Goal: Task Accomplishment & Management: Complete application form

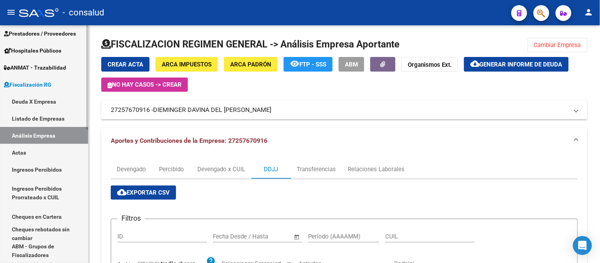
scroll to position [144, 0]
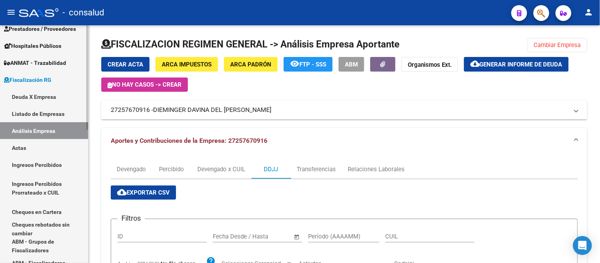
click at [21, 142] on link "Actas" at bounding box center [44, 147] width 88 height 17
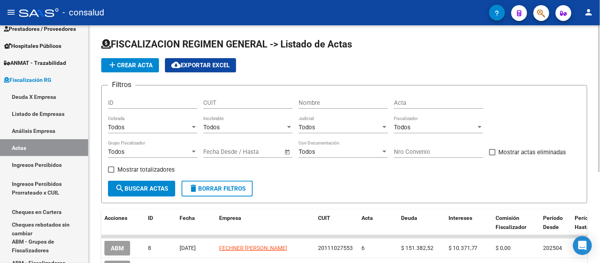
click at [134, 63] on span "add Crear Acta" at bounding box center [130, 65] width 45 height 7
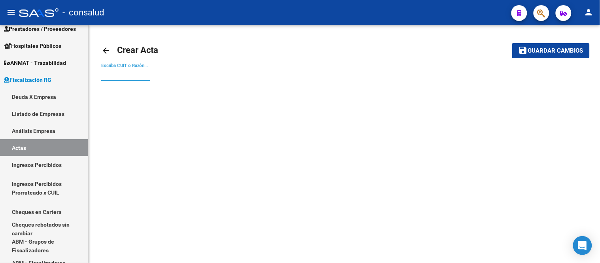
drag, startPoint x: 103, startPoint y: 72, endPoint x: 386, endPoint y: 7, distance: 290.4
click at [104, 72] on input "Escriba CUIT o Razón Social para buscar" at bounding box center [125, 74] width 49 height 7
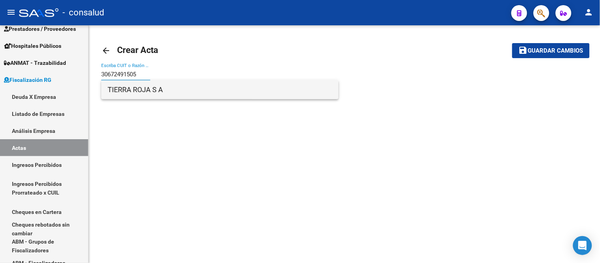
type input "30672491505"
click at [128, 89] on span "TIERRA ROJA S A" at bounding box center [220, 89] width 225 height 19
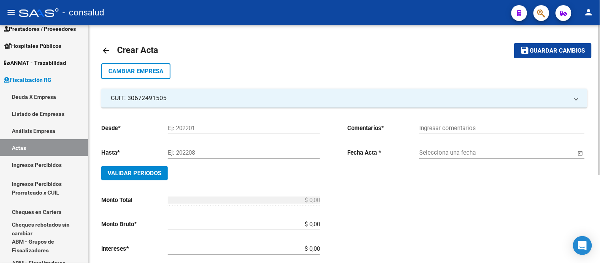
click at [199, 122] on div "Ej: 202201" at bounding box center [244, 125] width 152 height 17
type input "0"
click at [515, 43] on button "save Guardar cambios" at bounding box center [554, 50] width 78 height 15
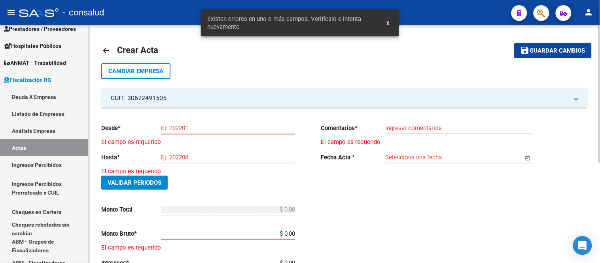
click at [515, 43] on button "save Guardar cambios" at bounding box center [554, 50] width 78 height 15
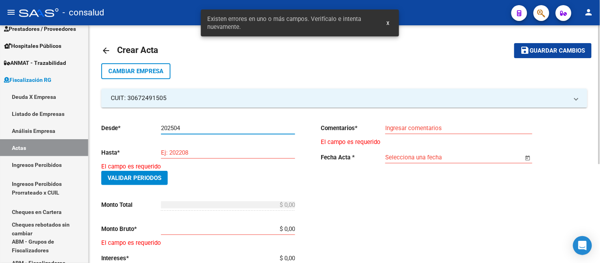
type input "202504"
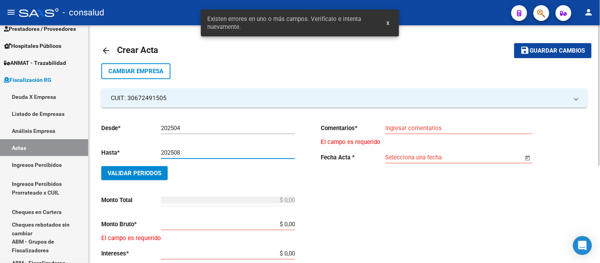
type input "202508"
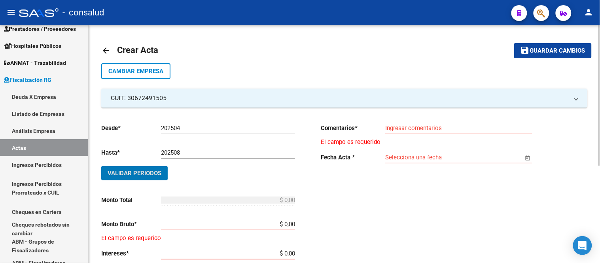
click at [389, 129] on input "Ingresar comentarios" at bounding box center [459, 128] width 147 height 7
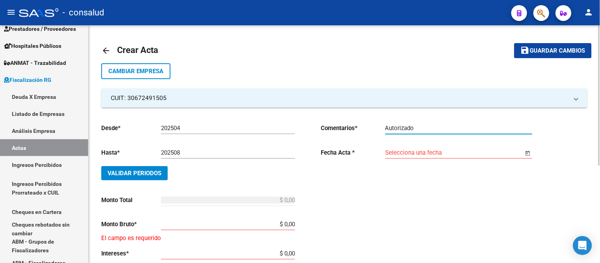
type input "Autorizado"
click at [427, 152] on input "Selecciona una fecha" at bounding box center [455, 152] width 139 height 7
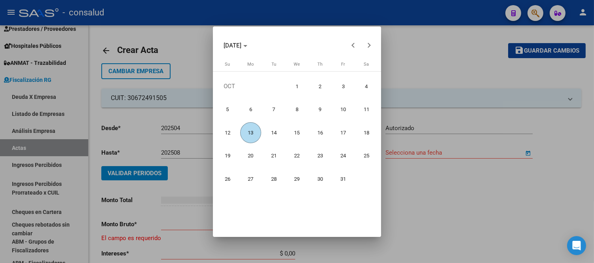
drag, startPoint x: 248, startPoint y: 131, endPoint x: 253, endPoint y: 129, distance: 5.7
click at [248, 131] on span "13" at bounding box center [250, 132] width 21 height 21
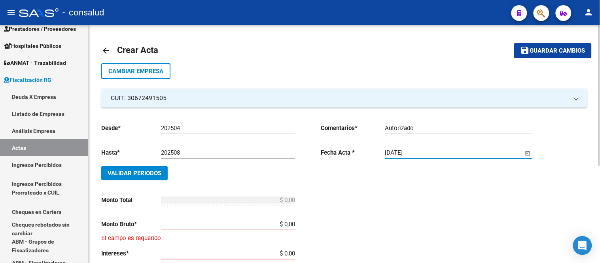
click at [529, 151] on span "Open calendar" at bounding box center [528, 153] width 19 height 19
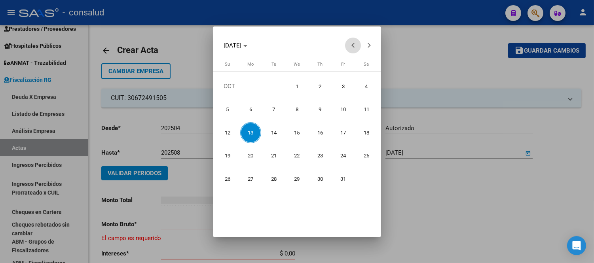
click at [353, 46] on button "Previous month" at bounding box center [353, 46] width 16 height 16
click at [346, 178] on span "26" at bounding box center [343, 179] width 21 height 21
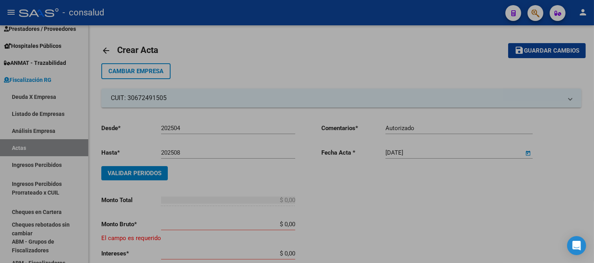
type input "[DATE]"
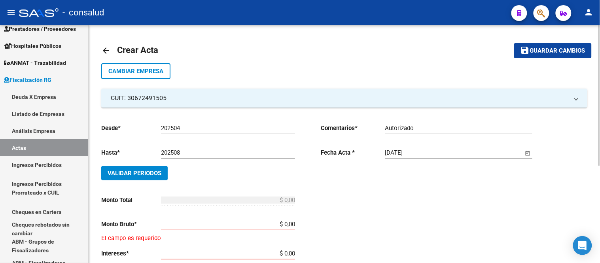
click at [137, 171] on span "Validar Periodos" at bounding box center [135, 173] width 54 height 7
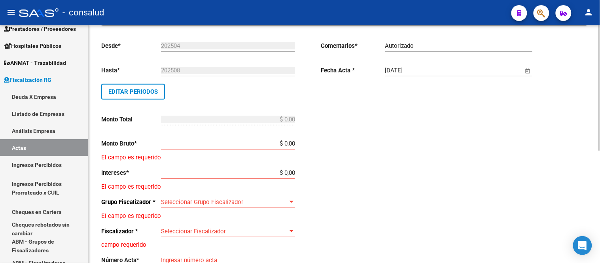
scroll to position [88, 0]
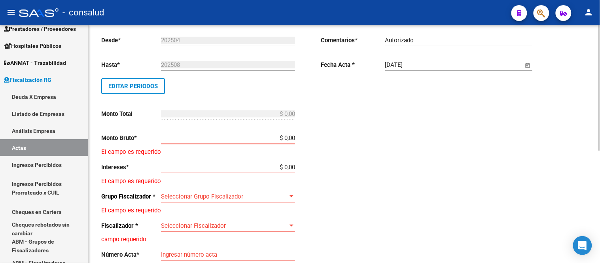
click at [208, 140] on input "$ 0,00" at bounding box center [228, 138] width 134 height 7
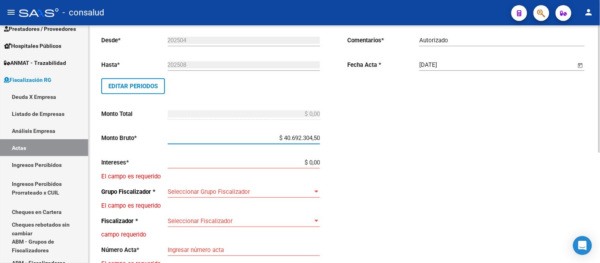
type input "$ 4.069.230,45"
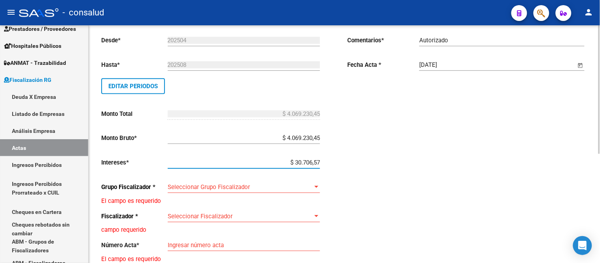
type input "$ 307.065,73"
type input "$ 4.376.296,18"
click at [212, 185] on span "Seleccionar Grupo Fiscalizador" at bounding box center [240, 187] width 145 height 7
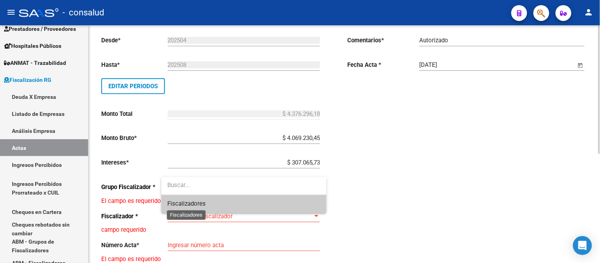
click at [189, 203] on span "Fiscalizadores" at bounding box center [187, 203] width 38 height 7
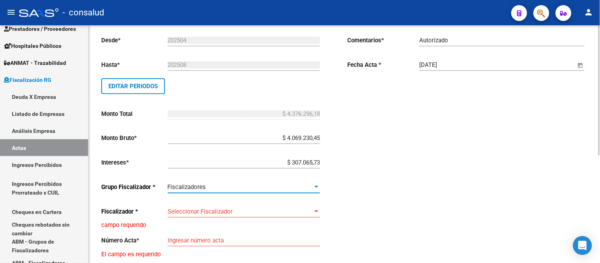
click at [206, 212] on span "Seleccionar Fiscalizador" at bounding box center [240, 211] width 145 height 7
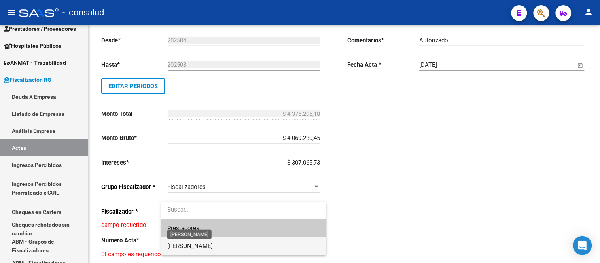
click at [186, 247] on span "[PERSON_NAME]" at bounding box center [191, 246] width 46 height 7
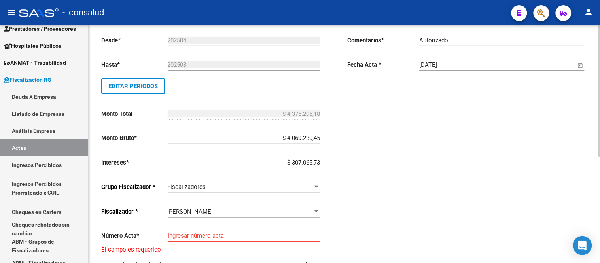
drag, startPoint x: 203, startPoint y: 237, endPoint x: 279, endPoint y: 204, distance: 82.8
click at [204, 236] on input "Ingresar número acta" at bounding box center [244, 235] width 152 height 7
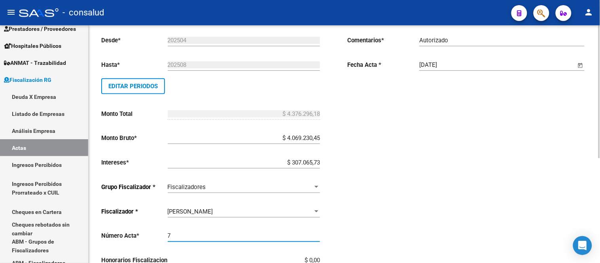
type input "7"
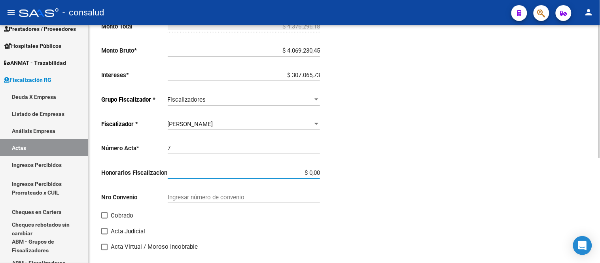
scroll to position [176, 0]
type input "$ 437.629,62"
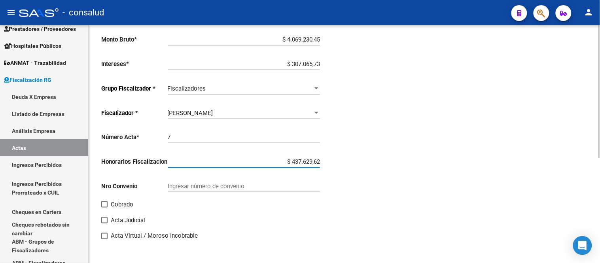
scroll to position [189, 0]
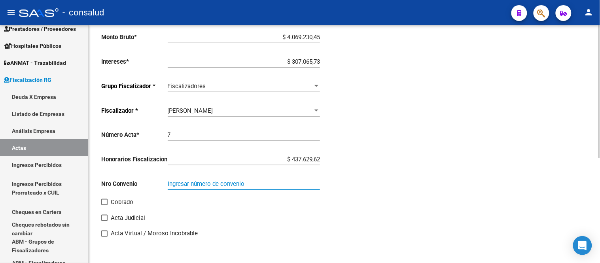
type input "$ 4.813.925,80"
click at [178, 181] on input "Ingresar número de convenio" at bounding box center [244, 183] width 152 height 7
type input "7"
click at [103, 201] on span at bounding box center [104, 202] width 6 height 6
click at [104, 205] on input "Cobrado" at bounding box center [104, 205] width 0 height 0
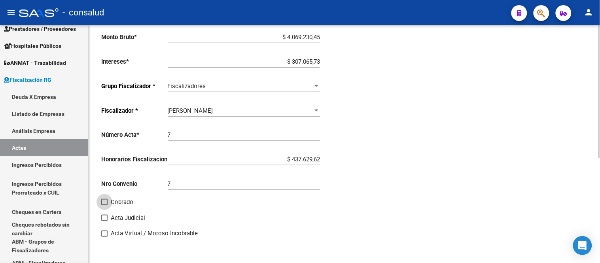
checkbox input "true"
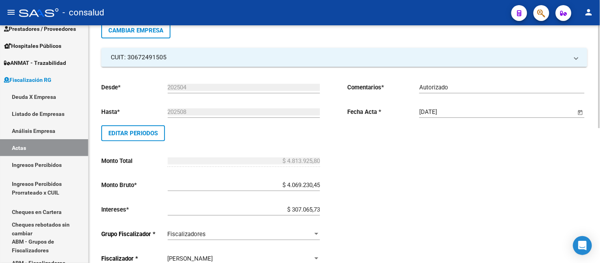
scroll to position [0, 0]
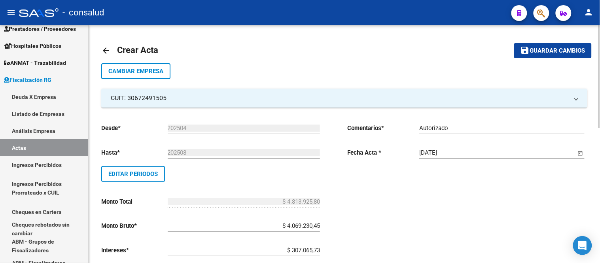
click at [557, 41] on mat-toolbar-row "save Guardar cambios" at bounding box center [540, 50] width 103 height 25
click at [555, 50] on span "Guardar cambios" at bounding box center [557, 50] width 55 height 7
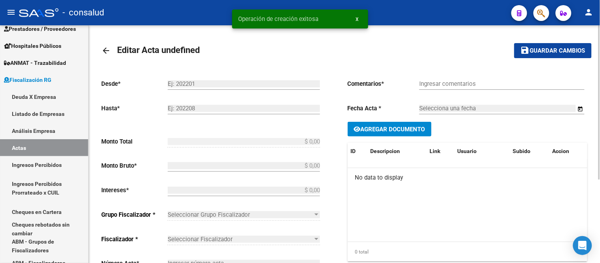
type input "202504"
type input "202508"
type input "$ 4.813.925,80"
type input "$ 4.069.230,45"
type input "$ 307.065,73"
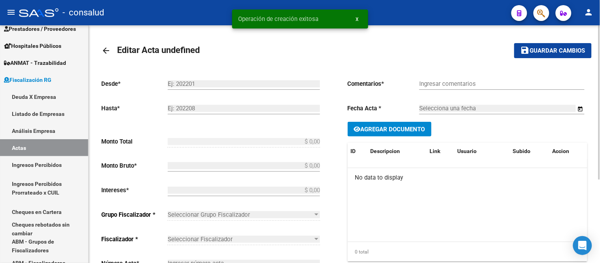
type input "7"
type input "$ 437.629,62"
type input "7"
checkbox input "true"
type input "Autorizado"
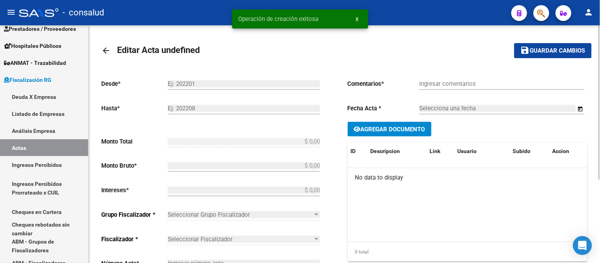
type input "[DATE]"
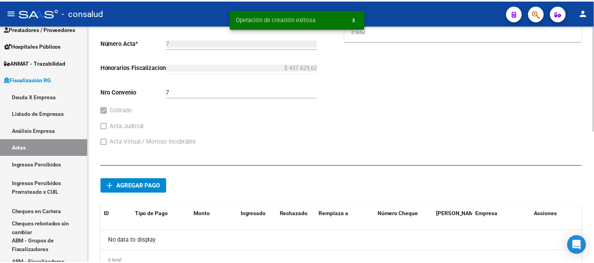
scroll to position [298, 0]
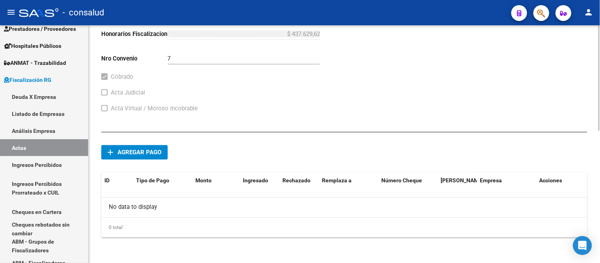
click at [129, 154] on span "Agregar pago" at bounding box center [140, 152] width 44 height 7
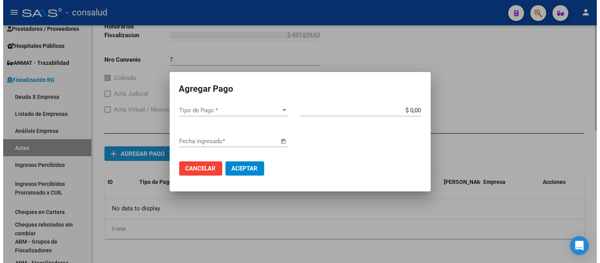
scroll to position [291, 0]
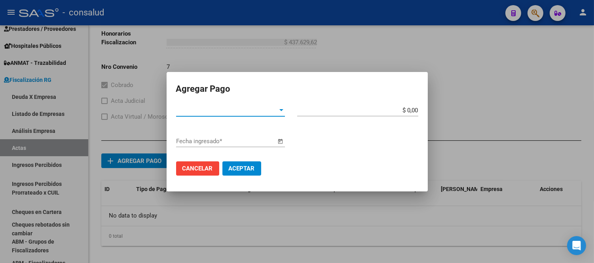
click at [279, 110] on div at bounding box center [281, 110] width 7 height 6
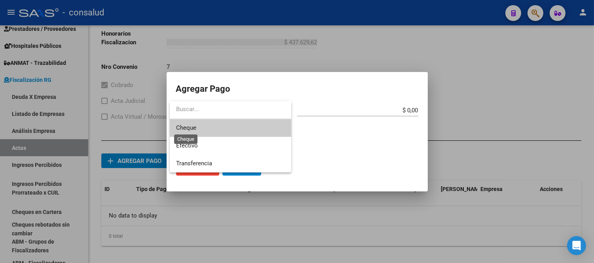
click at [195, 127] on span "Cheque" at bounding box center [186, 127] width 20 height 7
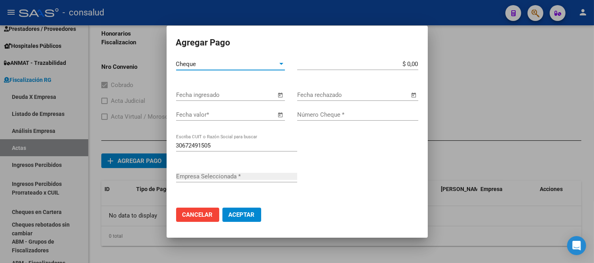
type input "TIERRA ROJA S A"
click at [367, 65] on input "$ 0,00" at bounding box center [357, 64] width 121 height 7
type input "$ 846.847,61"
click at [279, 94] on span "Open calendar" at bounding box center [280, 95] width 19 height 19
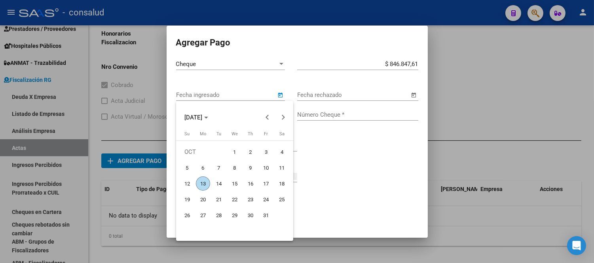
click at [203, 183] on span "13" at bounding box center [203, 184] width 14 height 14
type input "[DATE]"
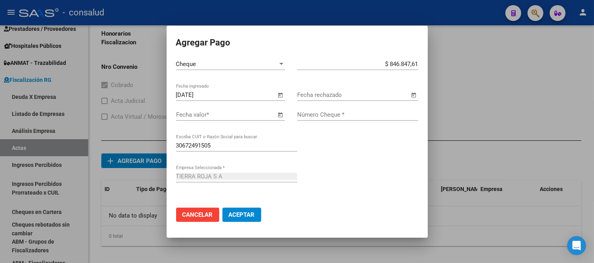
click at [310, 90] on div "Fecha rechazado" at bounding box center [353, 95] width 112 height 12
click at [181, 114] on input "Fecha valor *" at bounding box center [226, 114] width 100 height 7
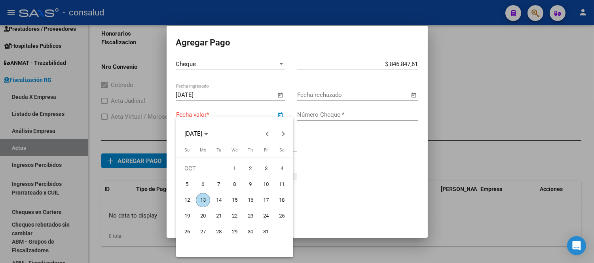
click at [205, 218] on span "20" at bounding box center [203, 216] width 14 height 14
type input "[DATE]"
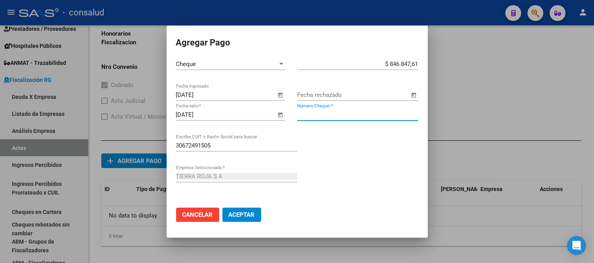
click at [329, 115] on input "Número Cheque *" at bounding box center [357, 114] width 121 height 7
type input "2254080"
click at [239, 211] on span "Aceptar" at bounding box center [242, 214] width 26 height 7
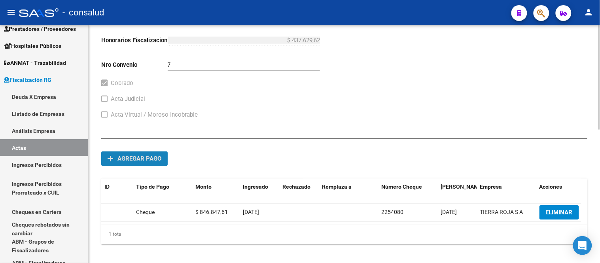
click at [127, 160] on span "Agregar pago" at bounding box center [140, 159] width 44 height 7
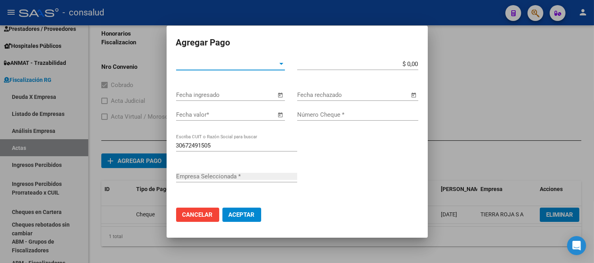
type input "TIERRA ROJA S A"
click at [278, 65] on div at bounding box center [281, 64] width 7 height 6
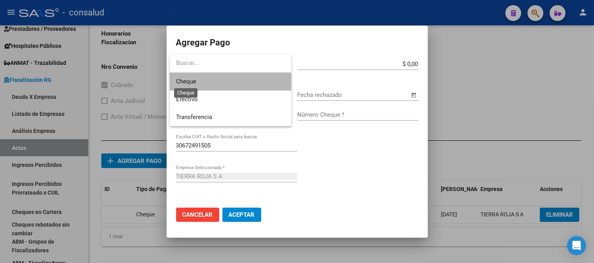
click at [190, 78] on span "Cheque" at bounding box center [186, 81] width 20 height 7
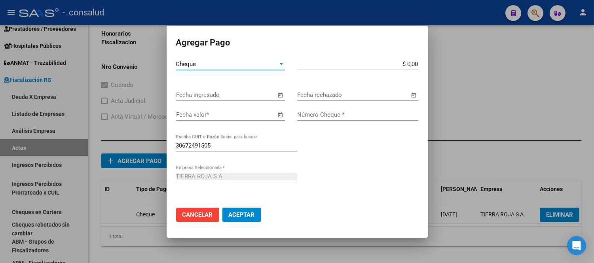
click at [420, 63] on app-form-text-field "$ 0,00 Monto bruto *" at bounding box center [360, 64] width 127 height 7
click at [409, 64] on input "$ 0,00" at bounding box center [357, 64] width 121 height 7
type input "$ 846.847,61"
click at [280, 93] on span "Open calendar" at bounding box center [280, 95] width 19 height 19
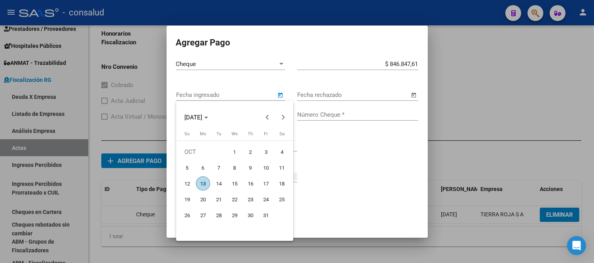
click at [199, 182] on span "13" at bounding box center [203, 184] width 14 height 14
type input "[DATE]"
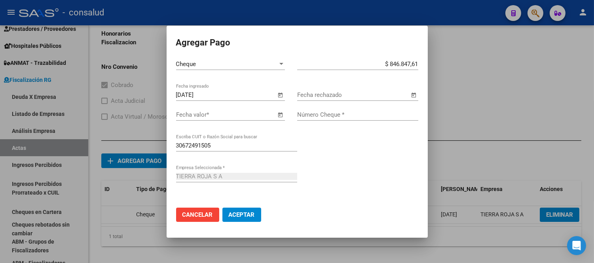
click at [215, 116] on input "Fecha valor *" at bounding box center [226, 114] width 100 height 7
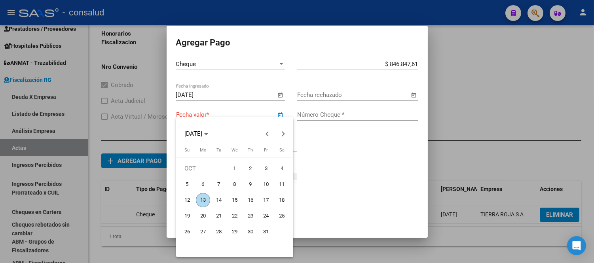
click at [268, 230] on span "31" at bounding box center [266, 232] width 14 height 14
type input "[DATE]"
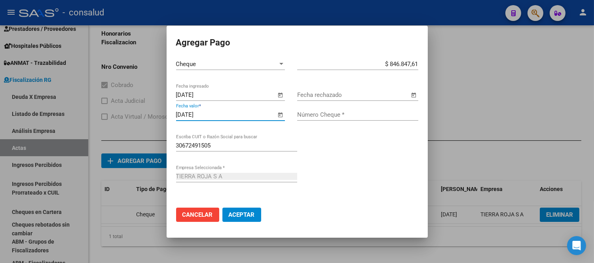
click at [336, 115] on input "Número Cheque *" at bounding box center [357, 114] width 121 height 7
type input "2254081"
click at [236, 211] on span "Aceptar" at bounding box center [242, 214] width 26 height 7
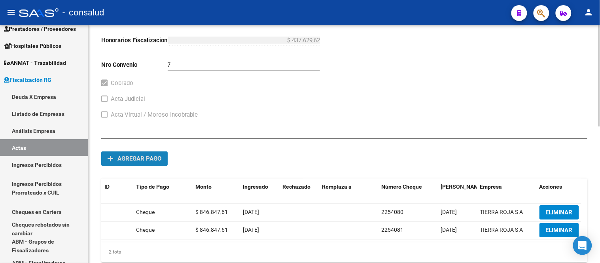
click at [119, 153] on button "add Agregar pago" at bounding box center [134, 159] width 66 height 15
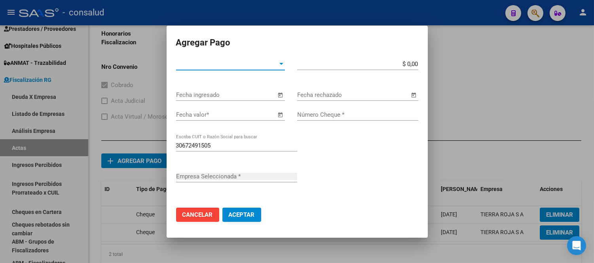
type input "TIERRA ROJA S A"
click at [217, 66] on span "Tipo de Pago *" at bounding box center [227, 64] width 102 height 7
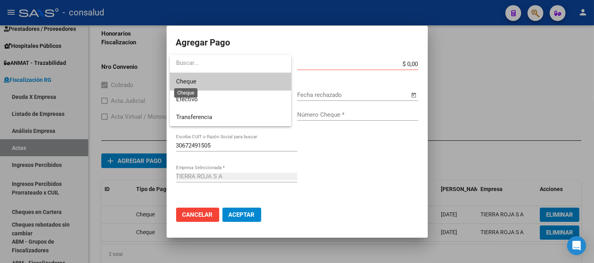
click at [188, 81] on span "Cheque" at bounding box center [186, 81] width 20 height 7
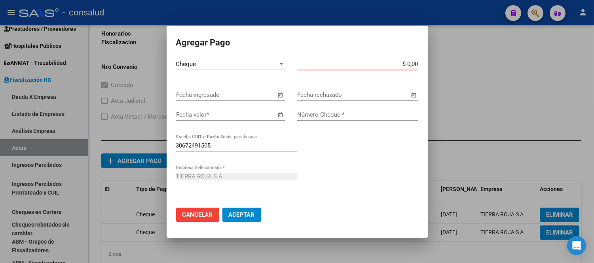
drag, startPoint x: 365, startPoint y: 65, endPoint x: 371, endPoint y: 63, distance: 6.6
click at [365, 66] on input "$ 0,00" at bounding box center [357, 64] width 121 height 7
drag, startPoint x: 371, startPoint y: 63, endPoint x: 472, endPoint y: 58, distance: 101.0
click at [473, 60] on div "Agregar Pago Cheque Tipo de Pago * $ 0,00 Monto bruto * Fecha ingresado Fecha r…" at bounding box center [297, 131] width 594 height 263
type input "$ 846.847,61"
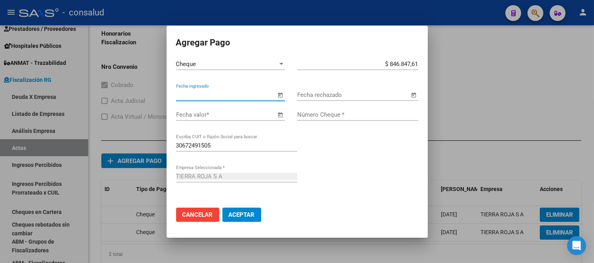
click at [280, 96] on span "Open calendar" at bounding box center [280, 95] width 19 height 19
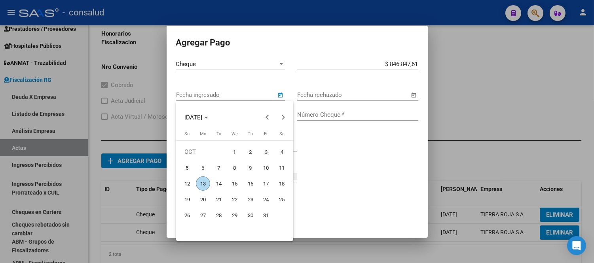
drag, startPoint x: 198, startPoint y: 185, endPoint x: 227, endPoint y: 163, distance: 36.2
click at [199, 182] on span "13" at bounding box center [203, 184] width 14 height 14
type input "[DATE]"
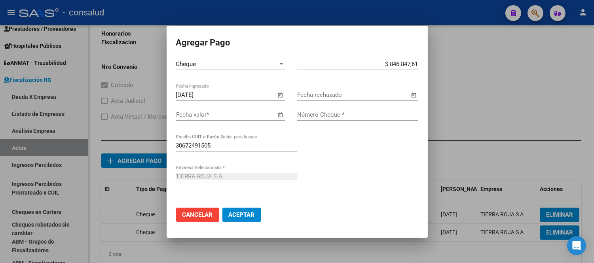
click at [188, 111] on input "Fecha valor *" at bounding box center [226, 114] width 100 height 7
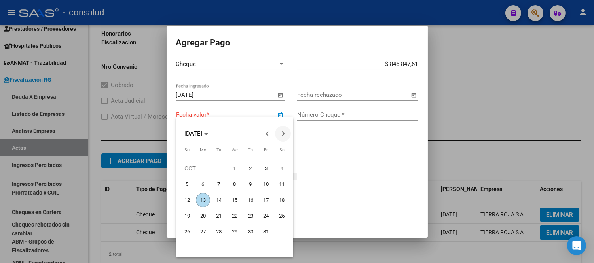
click at [284, 135] on span "Next month" at bounding box center [283, 134] width 16 height 16
click at [281, 201] on span "15" at bounding box center [282, 200] width 14 height 14
type input "[DATE]"
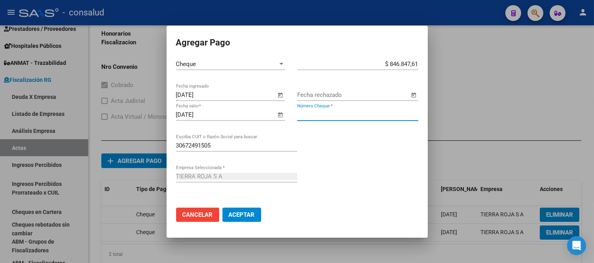
drag, startPoint x: 318, startPoint y: 112, endPoint x: 342, endPoint y: 107, distance: 24.2
click at [319, 111] on input "Número Cheque *" at bounding box center [357, 114] width 121 height 7
type input "2254082"
click at [244, 218] on button "Aceptar" at bounding box center [241, 215] width 39 height 14
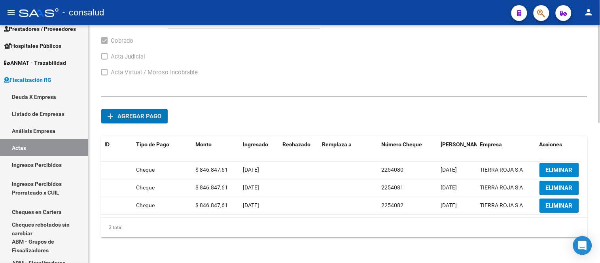
click at [137, 113] on span "Agregar pago" at bounding box center [140, 116] width 44 height 7
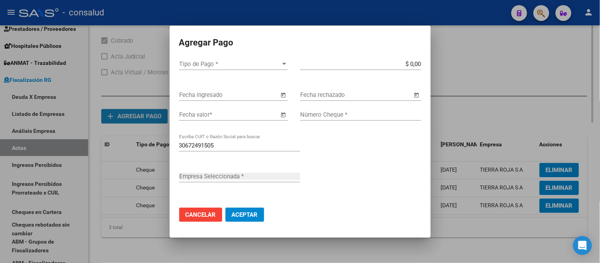
scroll to position [342, 0]
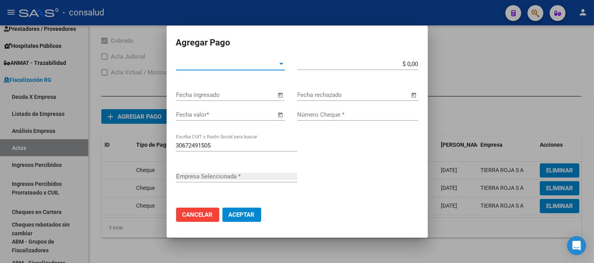
type input "TIERRA ROJA S A"
click at [197, 61] on span "Tipo de Pago *" at bounding box center [227, 64] width 102 height 7
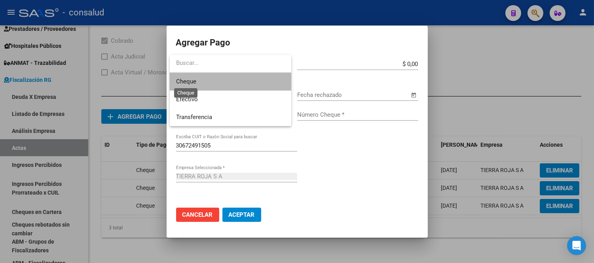
drag, startPoint x: 191, startPoint y: 83, endPoint x: 290, endPoint y: 74, distance: 99.4
click at [191, 82] on span "Cheque" at bounding box center [186, 81] width 20 height 7
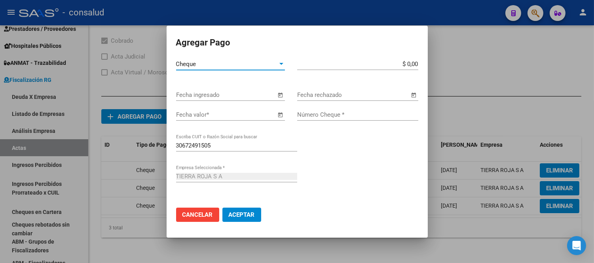
click at [333, 60] on div "$ 0,00 Monto bruto *" at bounding box center [357, 64] width 121 height 12
type input "$ 846.847,61"
click at [280, 95] on span "Open calendar" at bounding box center [280, 95] width 19 height 19
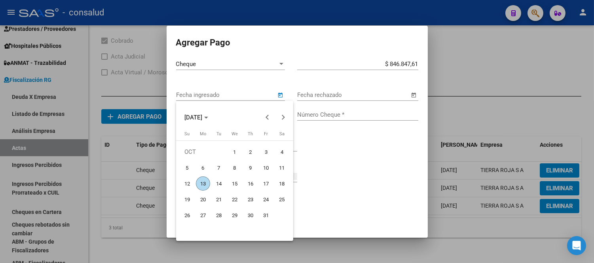
drag, startPoint x: 205, startPoint y: 183, endPoint x: 278, endPoint y: 135, distance: 87.8
click at [207, 181] on span "13" at bounding box center [203, 184] width 14 height 14
type input "[DATE]"
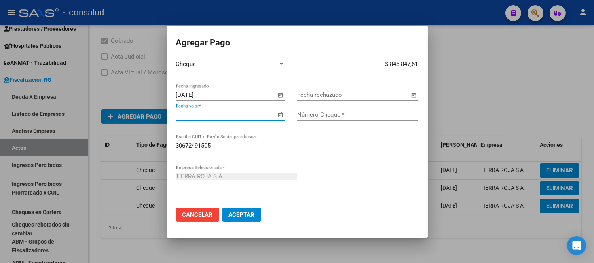
click at [188, 115] on input "Fecha valor *" at bounding box center [226, 114] width 100 height 7
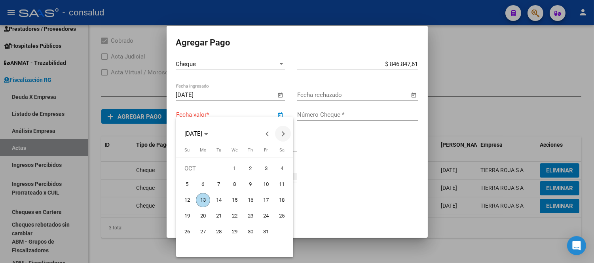
click at [283, 136] on span "Next month" at bounding box center [283, 134] width 16 height 16
click at [222, 233] on span "25" at bounding box center [219, 232] width 14 height 14
type input "[DATE]"
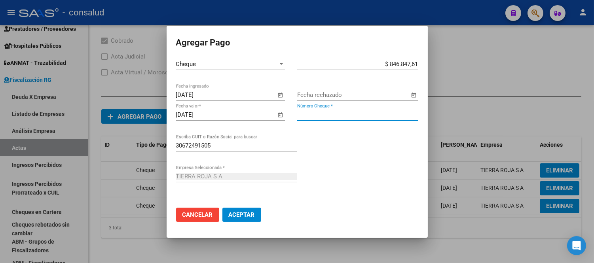
click at [304, 116] on input "Número Cheque *" at bounding box center [357, 114] width 121 height 7
type input "2254083"
click at [245, 215] on span "Aceptar" at bounding box center [242, 214] width 26 height 7
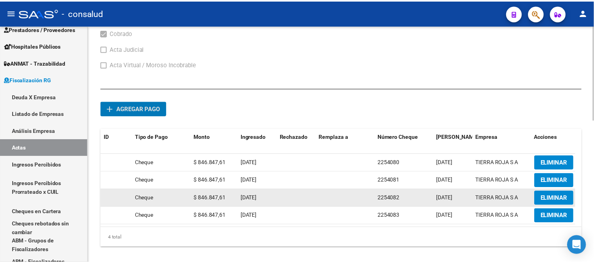
scroll to position [358, 0]
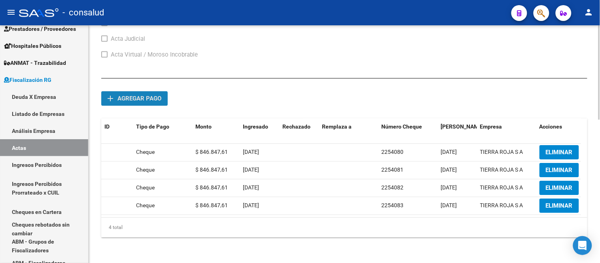
click at [125, 91] on button "add Agregar pago" at bounding box center [134, 98] width 66 height 15
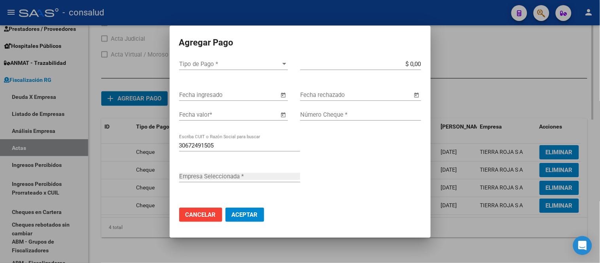
scroll to position [360, 0]
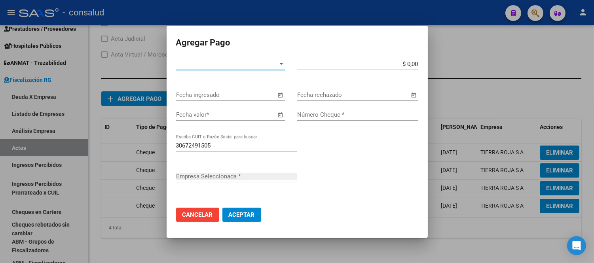
type input "TIERRA ROJA S A"
click at [196, 64] on span "Tipo de Pago *" at bounding box center [227, 64] width 102 height 7
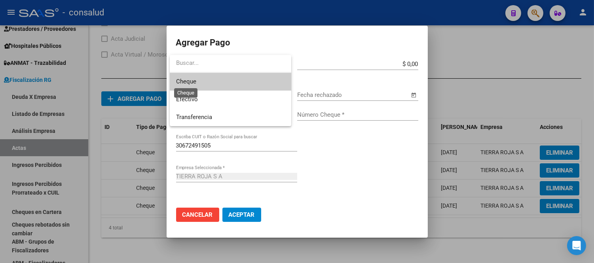
drag, startPoint x: 192, startPoint y: 83, endPoint x: 254, endPoint y: 77, distance: 62.4
click at [192, 83] on span "Cheque" at bounding box center [186, 81] width 20 height 7
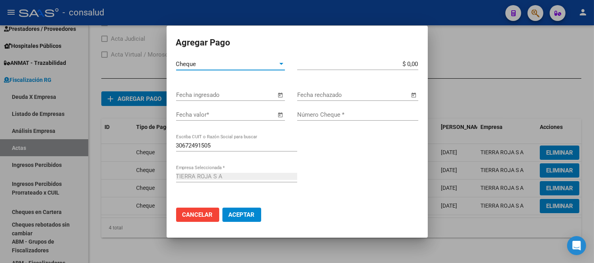
drag, startPoint x: 378, startPoint y: 62, endPoint x: 384, endPoint y: 57, distance: 8.5
click at [378, 61] on input "$ 0,00" at bounding box center [357, 64] width 121 height 7
type input "$ 846.847,61"
click at [281, 94] on span "Open calendar" at bounding box center [280, 95] width 19 height 19
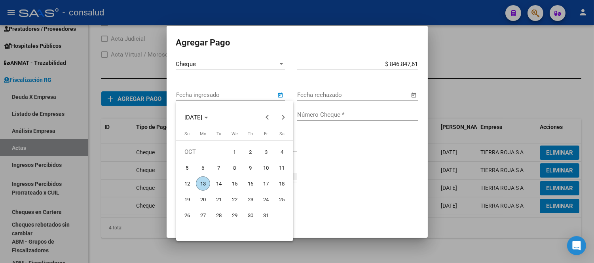
click at [203, 182] on span "13" at bounding box center [203, 184] width 14 height 14
type input "[DATE]"
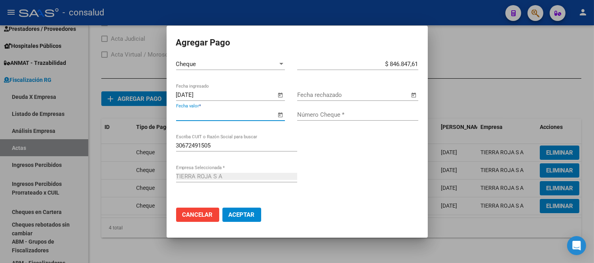
click at [203, 117] on input "Fecha valor *" at bounding box center [226, 114] width 100 height 7
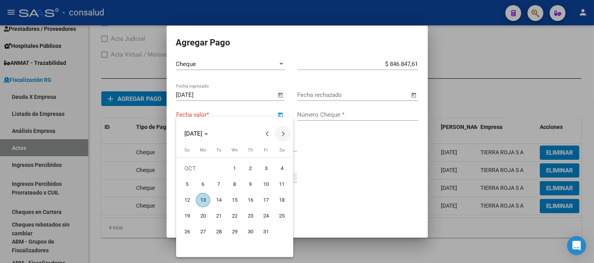
click at [284, 131] on span "Next month" at bounding box center [283, 134] width 16 height 16
click at [282, 197] on span "15" at bounding box center [282, 200] width 14 height 14
type input "[DATE]"
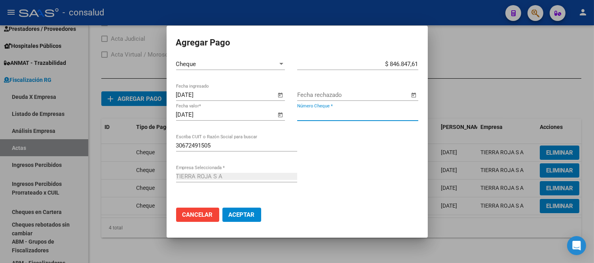
click at [320, 112] on input "Número Cheque *" at bounding box center [357, 114] width 121 height 7
type input "2254084"
click at [247, 217] on span "Aceptar" at bounding box center [242, 214] width 26 height 7
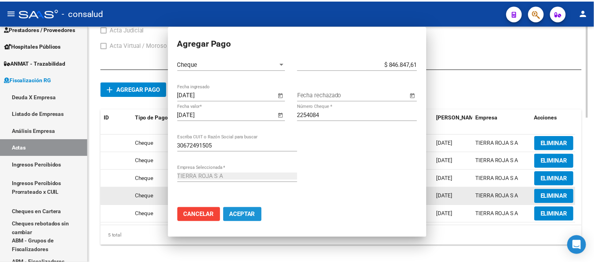
scroll to position [358, 0]
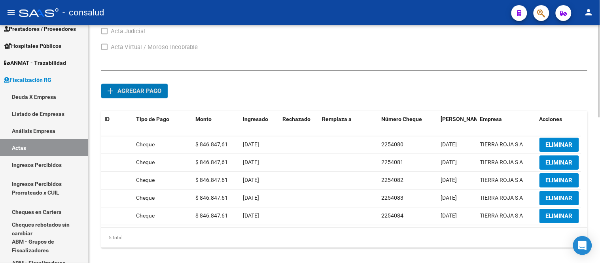
click at [146, 86] on button "add Agregar pago" at bounding box center [134, 91] width 66 height 15
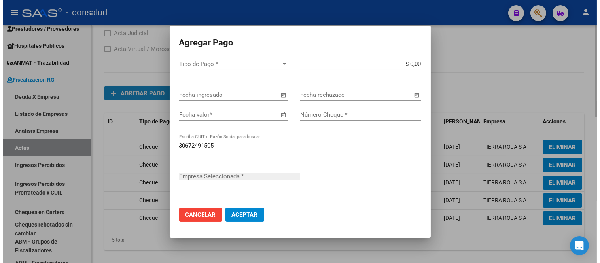
scroll to position [360, 0]
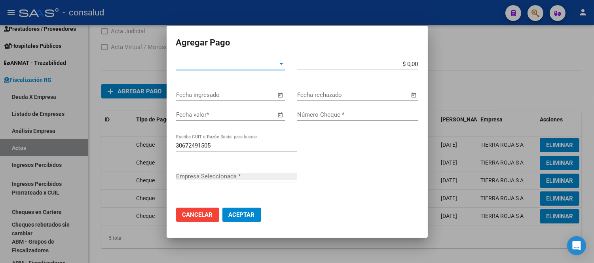
type input "TIERRA ROJA S A"
click at [199, 63] on span "Tipo de Pago *" at bounding box center [227, 64] width 102 height 7
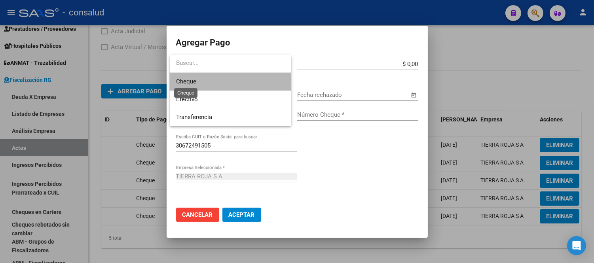
drag, startPoint x: 192, startPoint y: 80, endPoint x: 298, endPoint y: 78, distance: 105.7
click at [192, 80] on span "Cheque" at bounding box center [186, 81] width 20 height 7
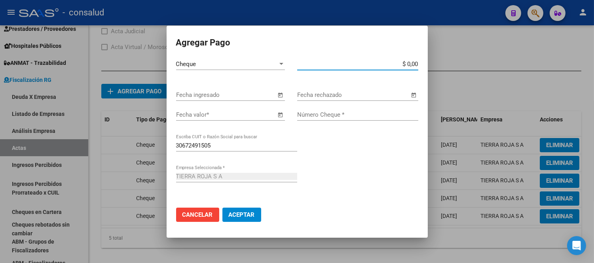
click at [333, 66] on input "$ 0,00" at bounding box center [357, 64] width 121 height 7
type input "$ 846.847,61"
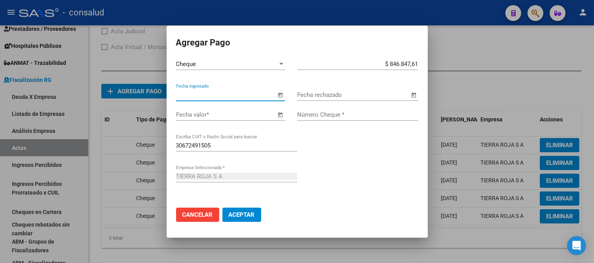
click at [187, 93] on input "Fecha ingresado" at bounding box center [226, 94] width 100 height 7
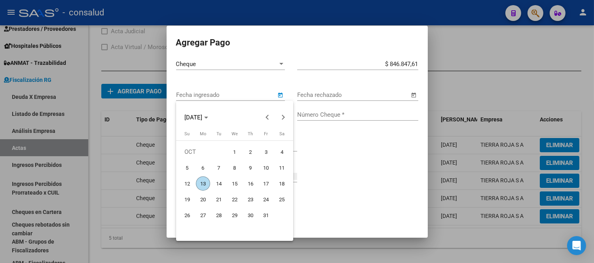
click at [199, 183] on span "13" at bounding box center [203, 184] width 14 height 14
type input "[DATE]"
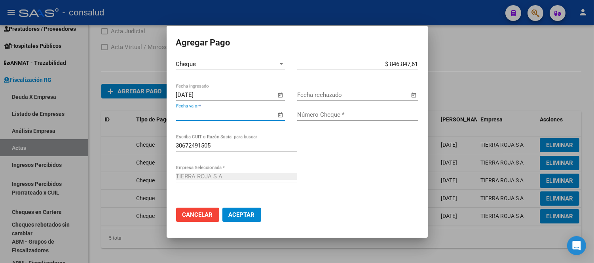
click at [192, 115] on input "Fecha valor *" at bounding box center [226, 114] width 100 height 7
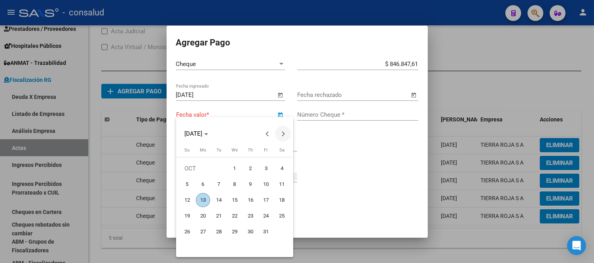
click at [283, 135] on button "Next month" at bounding box center [283, 134] width 16 height 16
click at [215, 244] on span "30" at bounding box center [219, 248] width 14 height 14
type input "[DATE]"
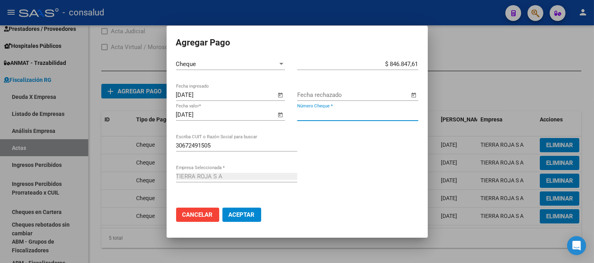
drag, startPoint x: 305, startPoint y: 114, endPoint x: 394, endPoint y: 85, distance: 94.1
click at [307, 114] on input "Número Cheque *" at bounding box center [357, 114] width 121 height 7
type input "2254085"
click at [251, 217] on span "Aceptar" at bounding box center [242, 214] width 26 height 7
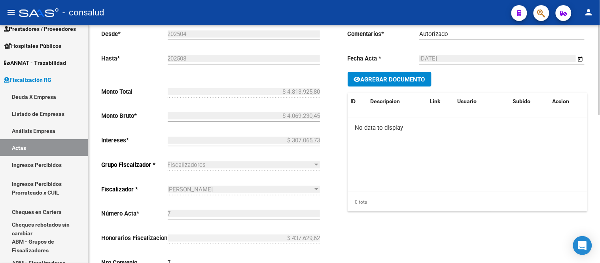
scroll to position [0, 0]
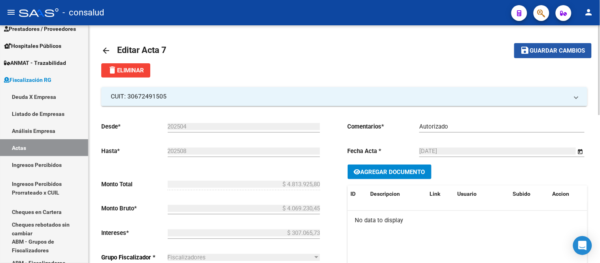
click at [555, 51] on span "Guardar cambios" at bounding box center [557, 50] width 55 height 7
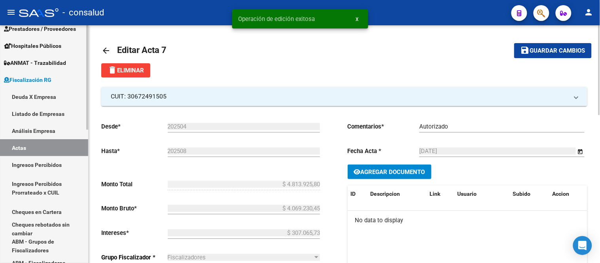
drag, startPoint x: 20, startPoint y: 145, endPoint x: 32, endPoint y: 145, distance: 11.9
click at [20, 145] on link "Actas" at bounding box center [44, 147] width 88 height 17
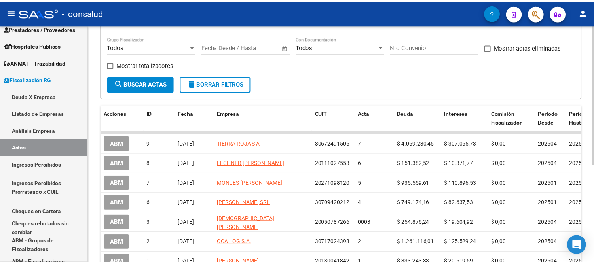
scroll to position [132, 0]
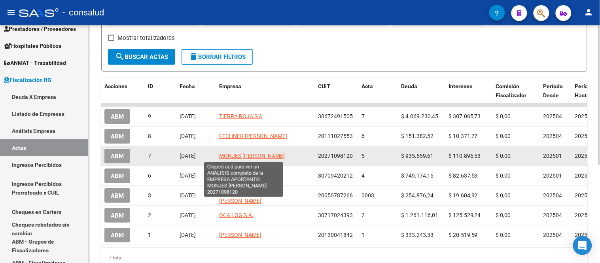
click at [256, 153] on span "MONJES [PERSON_NAME]" at bounding box center [252, 156] width 66 height 6
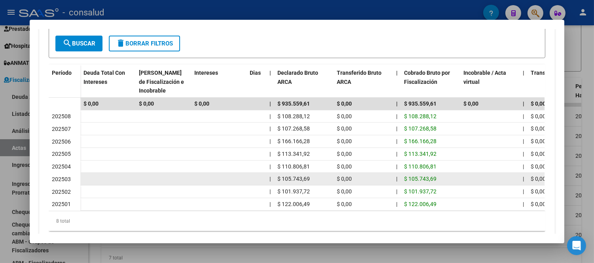
scroll to position [236, 0]
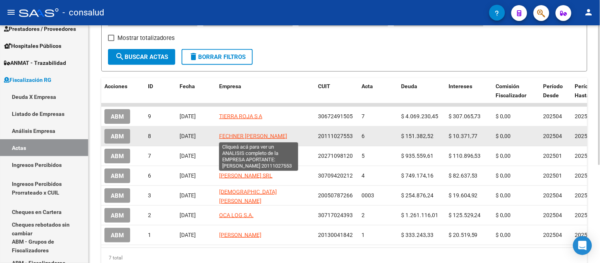
click at [247, 134] on span "FECHNER [PERSON_NAME]" at bounding box center [253, 136] width 68 height 6
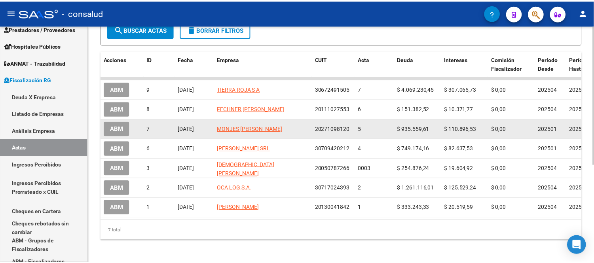
scroll to position [168, 0]
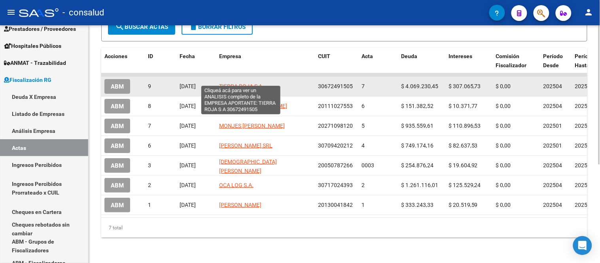
click at [226, 83] on span "TIERRA ROJA S A" at bounding box center [240, 86] width 43 height 6
type textarea "30672491505"
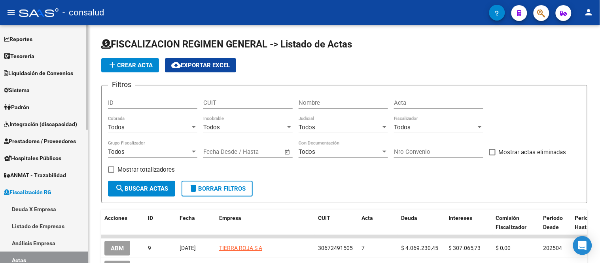
scroll to position [132, 0]
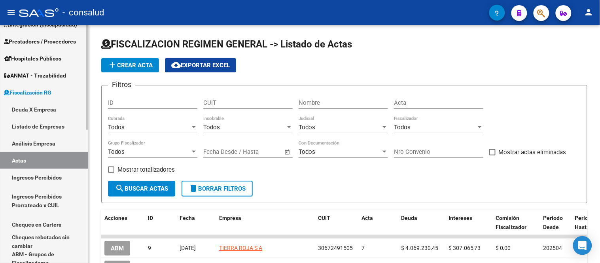
click at [42, 141] on link "Análisis Empresa" at bounding box center [44, 143] width 88 height 17
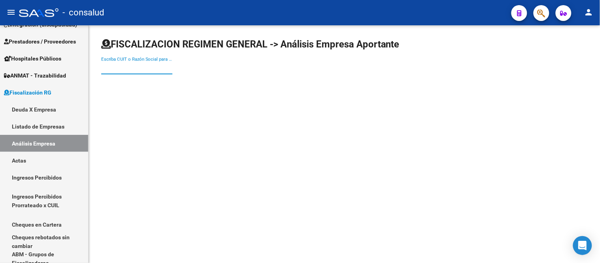
drag, startPoint x: 105, startPoint y: 69, endPoint x: 271, endPoint y: 0, distance: 179.9
click at [105, 68] on input "Escriba CUIT o Razón Social para buscar" at bounding box center [136, 68] width 71 height 7
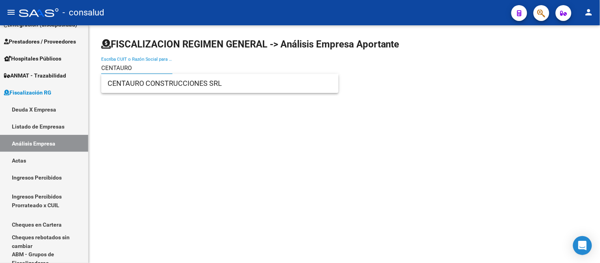
type input "CENTAURO"
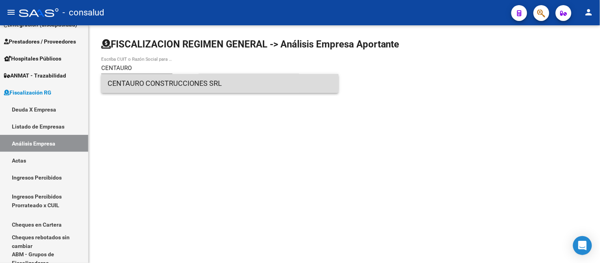
click at [168, 80] on span "CENTAURO CONSTRUCCIONES SRL" at bounding box center [220, 83] width 225 height 19
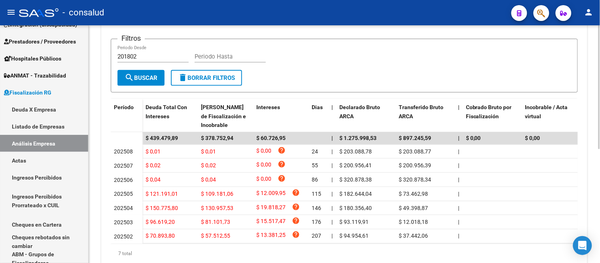
scroll to position [220, 0]
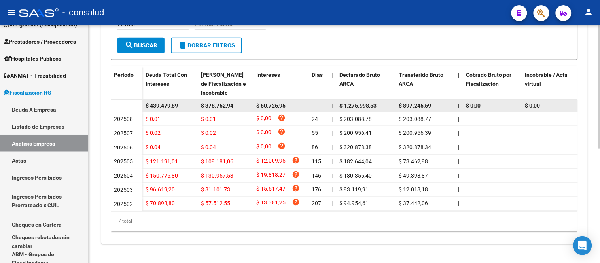
drag, startPoint x: 151, startPoint y: 98, endPoint x: 305, endPoint y: 96, distance: 153.6
click at [305, 101] on div "$ 60.726,95" at bounding box center [280, 105] width 49 height 9
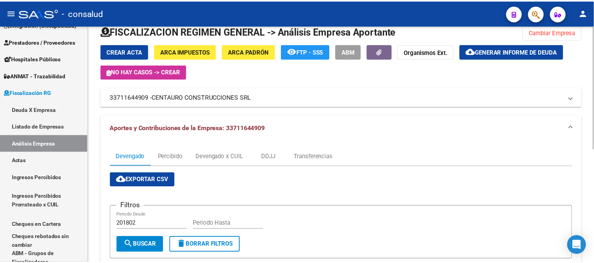
scroll to position [0, 0]
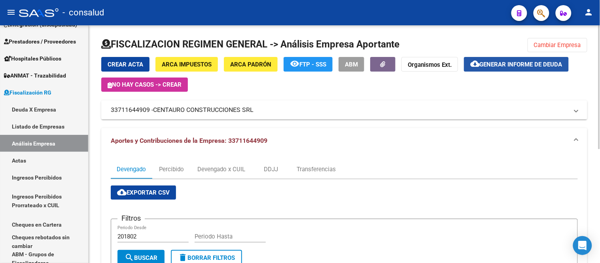
click at [529, 66] on span "Generar informe de deuda" at bounding box center [521, 64] width 83 height 7
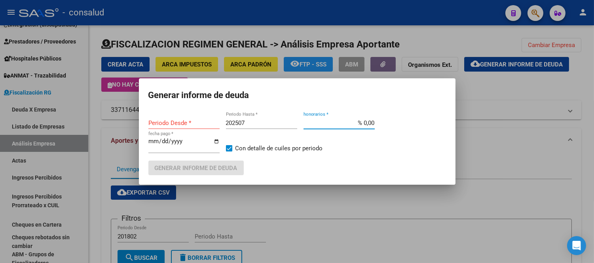
drag, startPoint x: 362, startPoint y: 121, endPoint x: 380, endPoint y: 124, distance: 18.5
click at [398, 123] on div "Periodo Desde * 202507 Periodo Hasta * % 0,00 honorarios * [DATE] fecha pago * …" at bounding box center [297, 139] width 298 height 44
type input "201802"
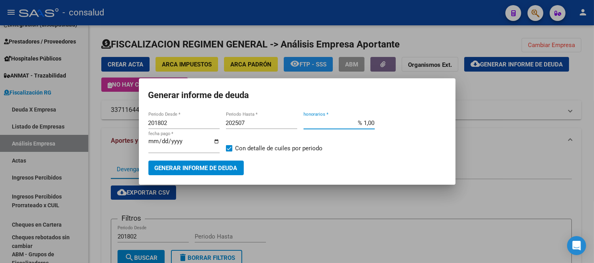
type input "% 10,00"
click at [181, 166] on span "Generar informe de deuda" at bounding box center [196, 168] width 83 height 7
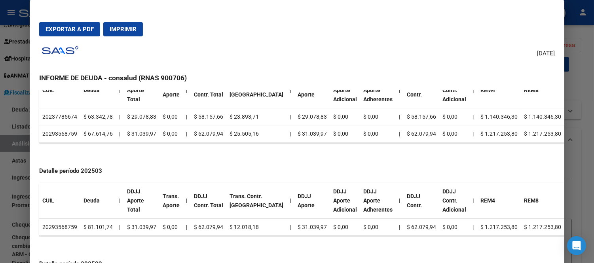
scroll to position [695, 0]
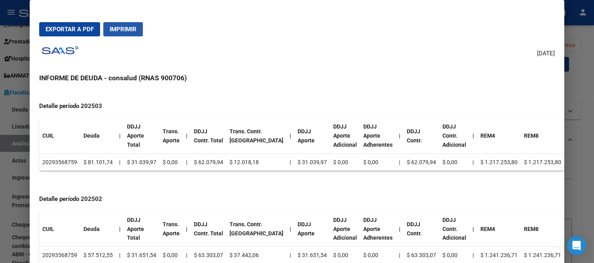
click at [135, 31] on button "Imprimir" at bounding box center [123, 29] width 40 height 14
click at [124, 203] on h4 "Detalle período 202502" at bounding box center [297, 199] width 516 height 9
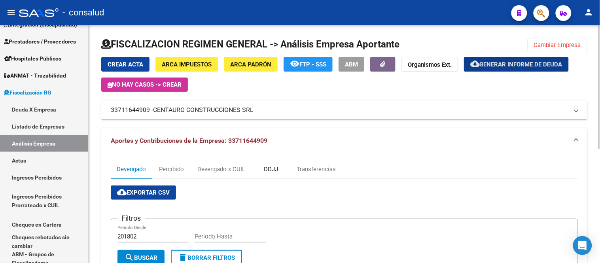
click at [268, 171] on div "DDJJ" at bounding box center [271, 169] width 14 height 9
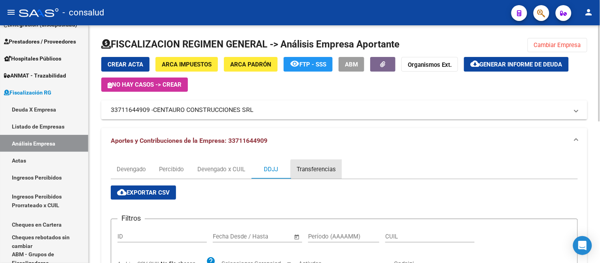
click at [317, 173] on div "Transferencias" at bounding box center [316, 169] width 39 height 9
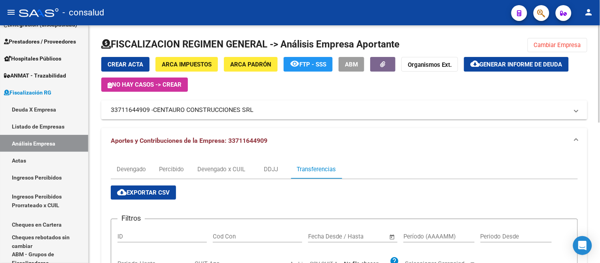
click at [141, 195] on span "cloud_download Exportar CSV" at bounding box center [143, 192] width 53 height 7
click at [272, 168] on div "DDJJ" at bounding box center [271, 169] width 14 height 9
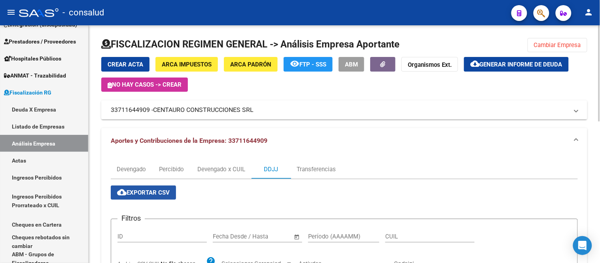
click at [148, 190] on span "cloud_download Exportar CSV" at bounding box center [143, 192] width 53 height 7
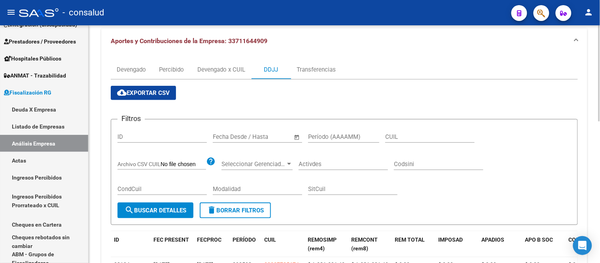
scroll to position [88, 0]
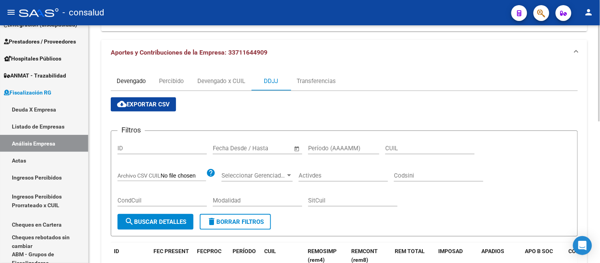
drag, startPoint x: 129, startPoint y: 80, endPoint x: 135, endPoint y: 80, distance: 5.6
click at [130, 80] on div "Devengado" at bounding box center [131, 81] width 29 height 9
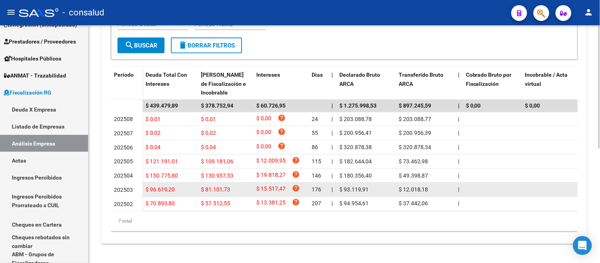
scroll to position [220, 0]
